Goal: Find contact information: Find contact information

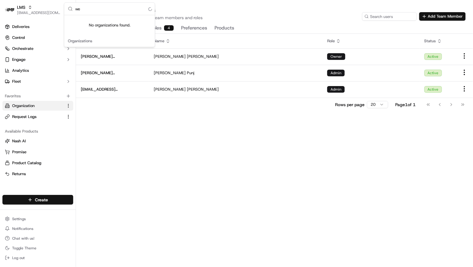
type input "w"
type input "[US_STATE]"
click at [116, 33] on span "[GEOGRAPHIC_DATA] - [US_STATE][GEOGRAPHIC_DATA], [GEOGRAPHIC_DATA]" at bounding box center [113, 31] width 75 height 5
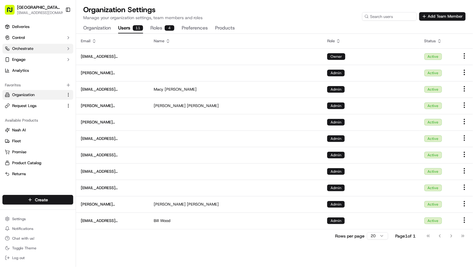
click at [31, 48] on span "Orchestrate" at bounding box center [22, 48] width 21 height 5
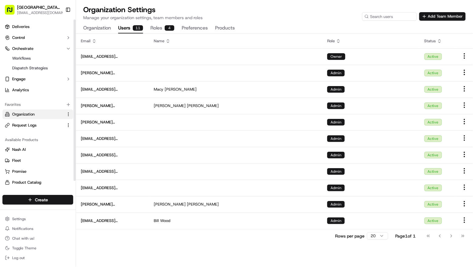
click at [106, 29] on button "Organization" at bounding box center [97, 28] width 28 height 10
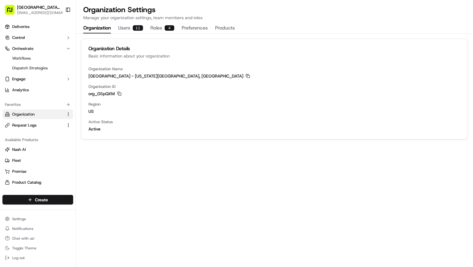
click at [147, 77] on div "[GEOGRAPHIC_DATA] - [US_STATE][GEOGRAPHIC_DATA], [GEOGRAPHIC_DATA] Copy [GEOGRA…" at bounding box center [274, 76] width 372 height 6
click at [246, 75] on icon "button" at bounding box center [248, 76] width 4 height 4
click at [246, 76] on icon "button" at bounding box center [248, 76] width 4 height 4
click at [128, 30] on button "Users 11" at bounding box center [130, 28] width 25 height 10
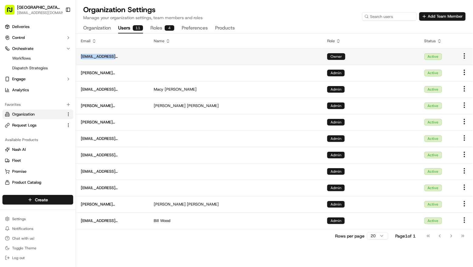
copy span "[EMAIL_ADDRESS][DOMAIN_NAME]"
drag, startPoint x: 130, startPoint y: 54, endPoint x: 81, endPoint y: 56, distance: 49.9
click at [81, 56] on span "[EMAIL_ADDRESS][DOMAIN_NAME]" at bounding box center [112, 56] width 63 height 5
